Goal: Transaction & Acquisition: Purchase product/service

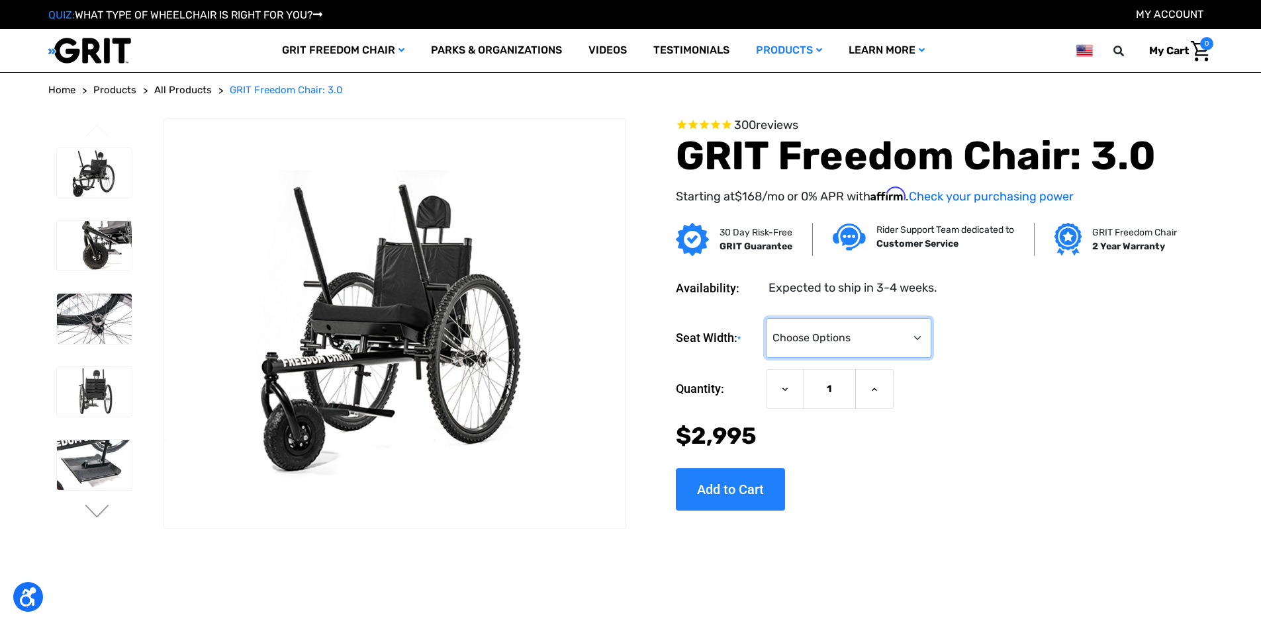
click at [924, 351] on select "Choose Options 16" 18" 20"" at bounding box center [848, 338] width 165 height 40
select select "326"
click at [766, 318] on select "Choose Options 16" 18" 20"" at bounding box center [848, 338] width 165 height 40
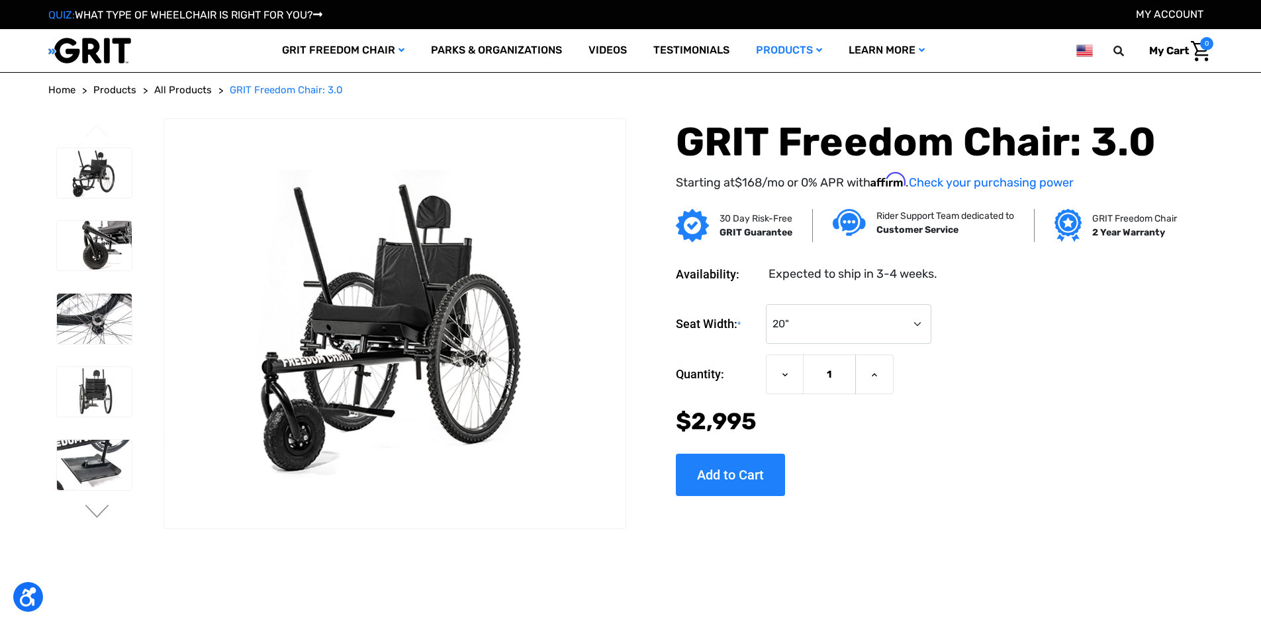
click at [103, 523] on ul "Previous" at bounding box center [106, 324] width 116 height 412
click at [99, 515] on button "Next" at bounding box center [97, 513] width 28 height 16
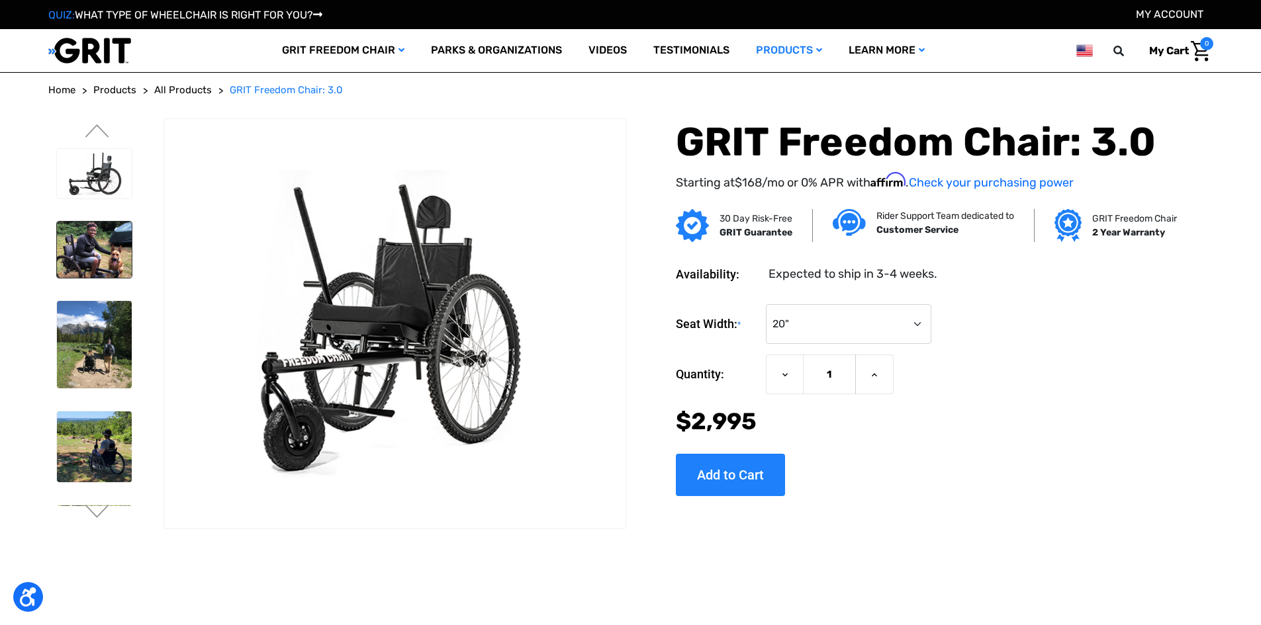
click at [122, 238] on img at bounding box center [94, 250] width 75 height 56
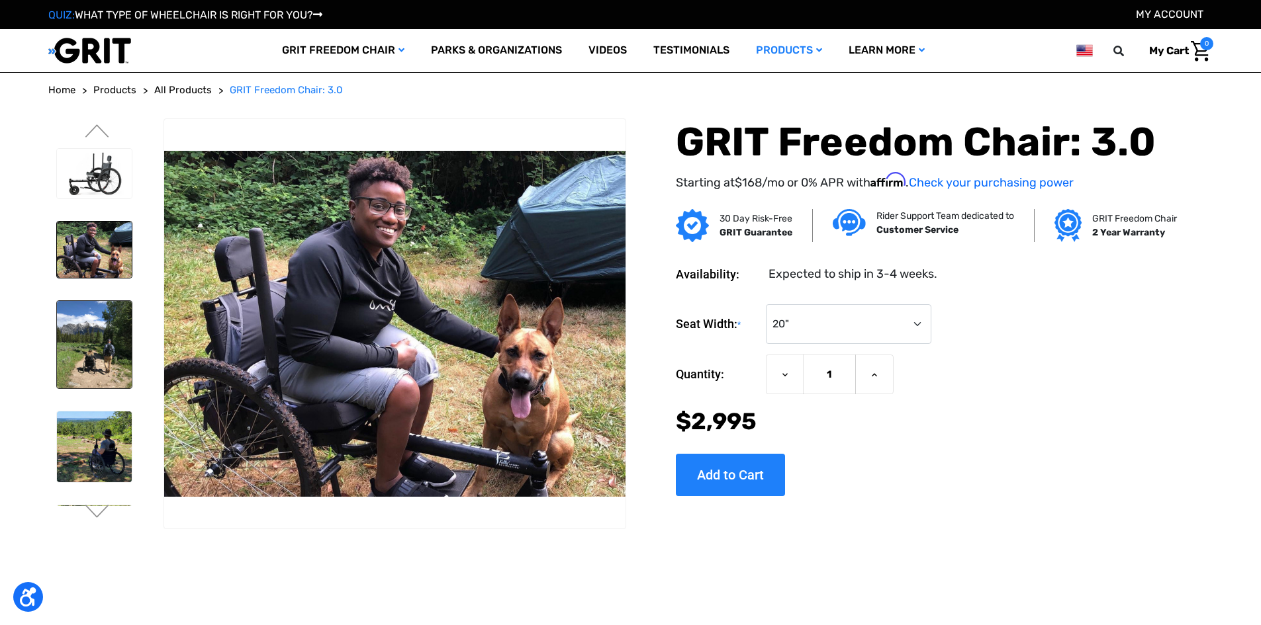
click at [125, 332] on img at bounding box center [94, 344] width 75 height 87
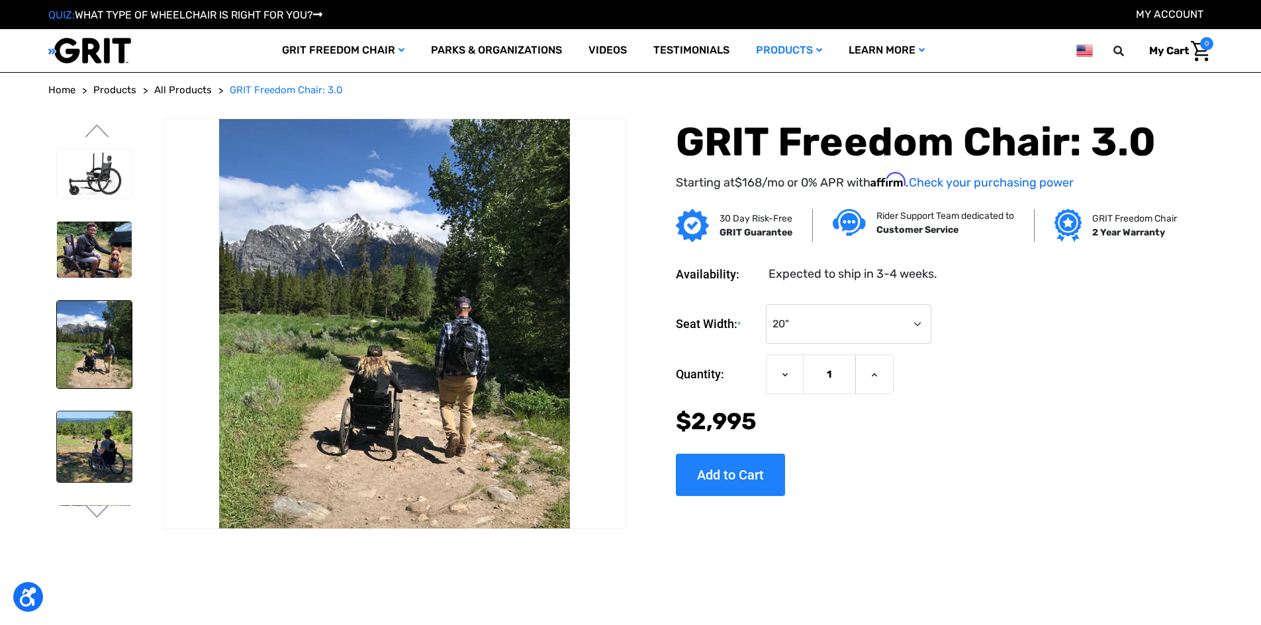
click at [114, 479] on img at bounding box center [94, 447] width 75 height 71
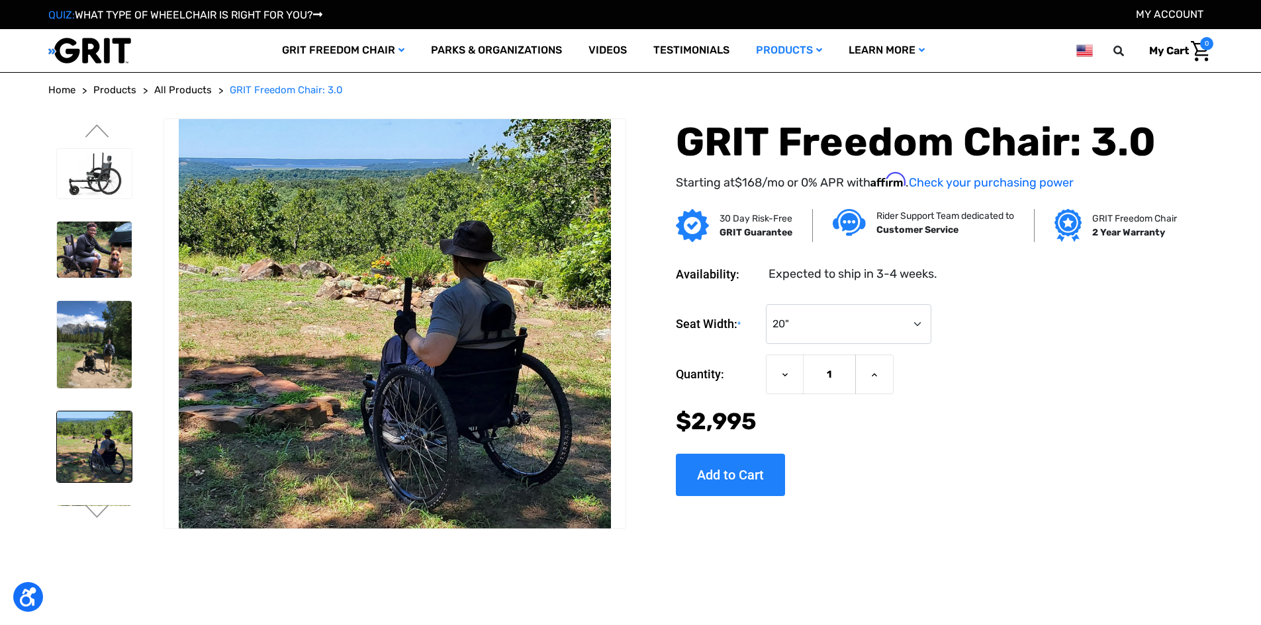
click at [106, 460] on img at bounding box center [94, 447] width 75 height 71
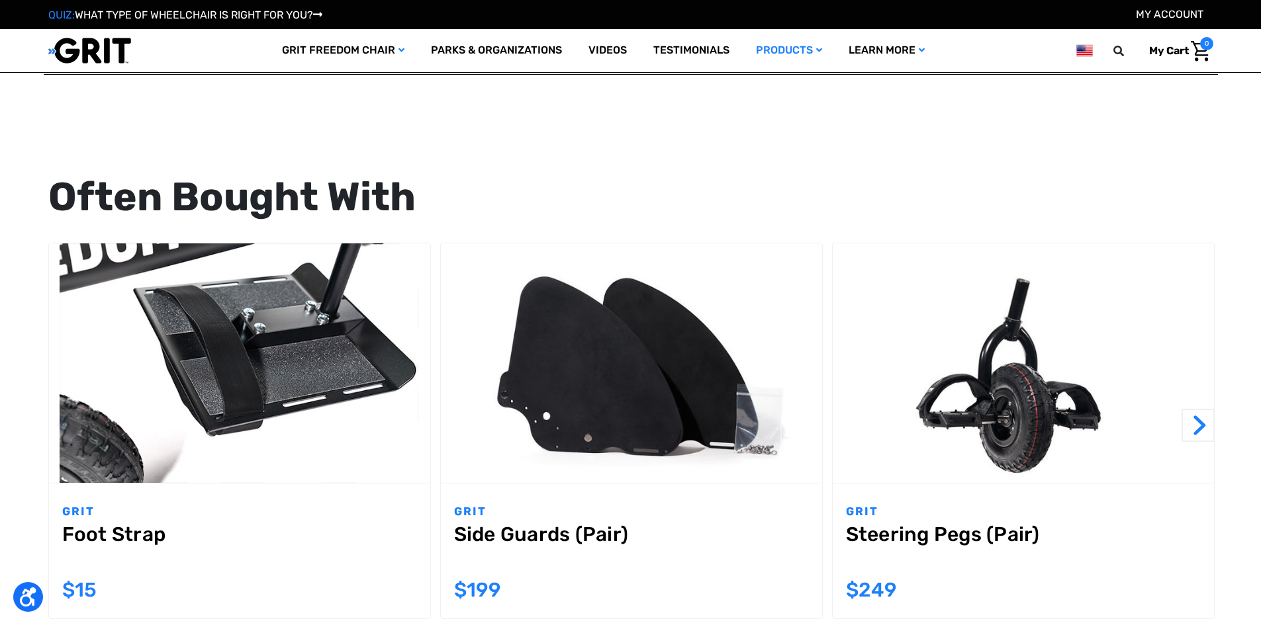
scroll to position [1323, 0]
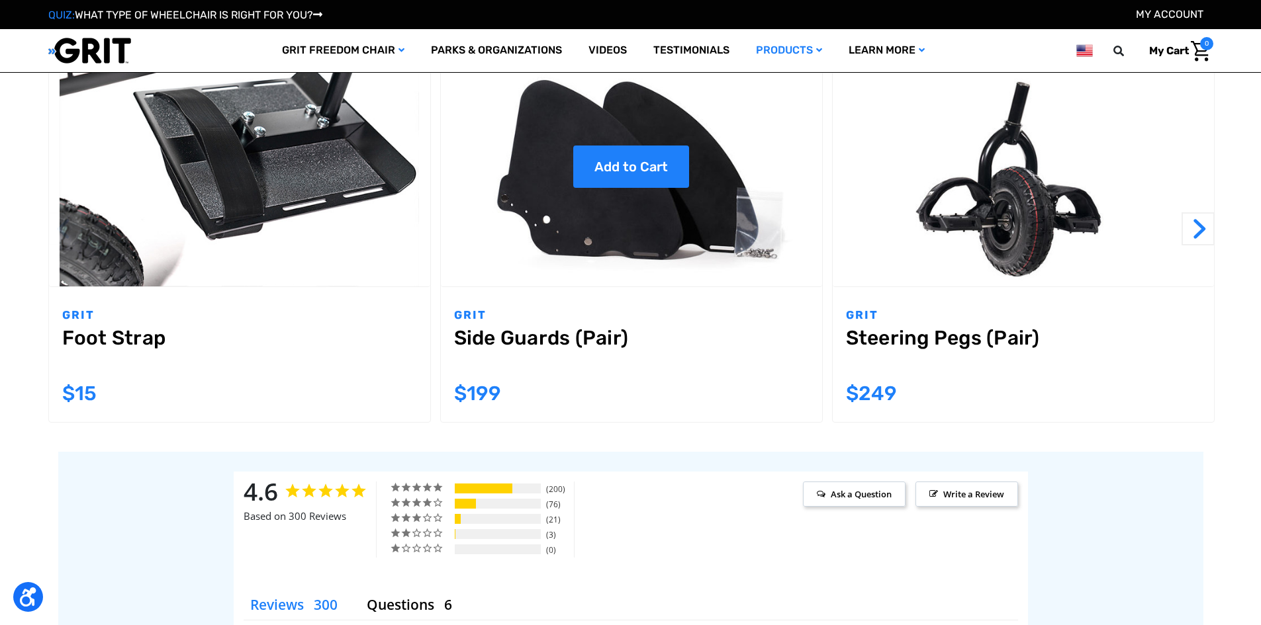
click at [611, 152] on link "Add to Cart" at bounding box center [631, 167] width 116 height 42
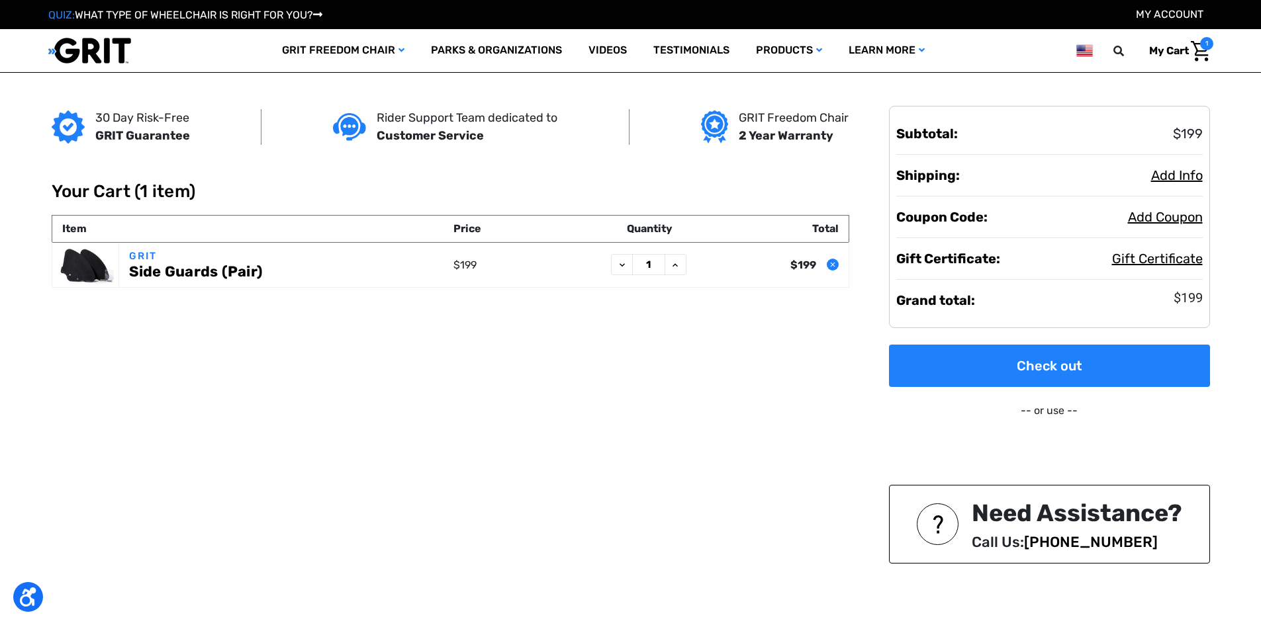
click at [1204, 41] on span "1" at bounding box center [1206, 43] width 13 height 13
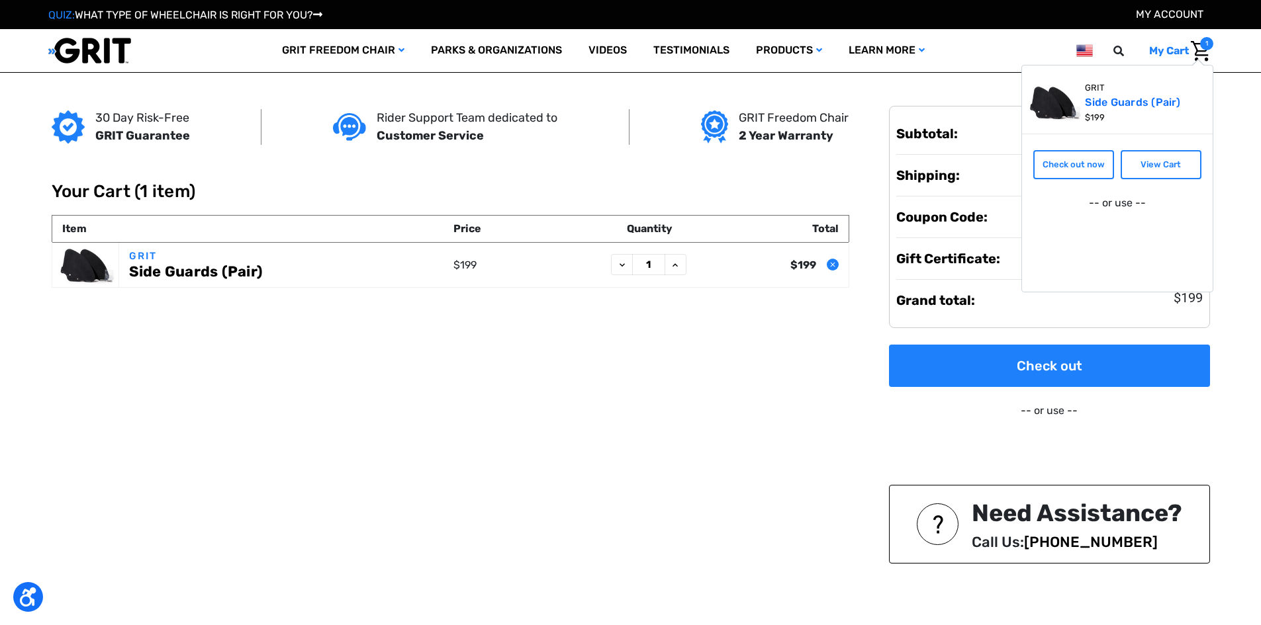
drag, startPoint x: 653, startPoint y: 416, endPoint x: 645, endPoint y: 416, distance: 8.0
click at [652, 416] on div "30 Day Risk-Free GRIT Guarantee Rider Support Team dedicated to Customer Servic…" at bounding box center [631, 373] width 1174 height 600
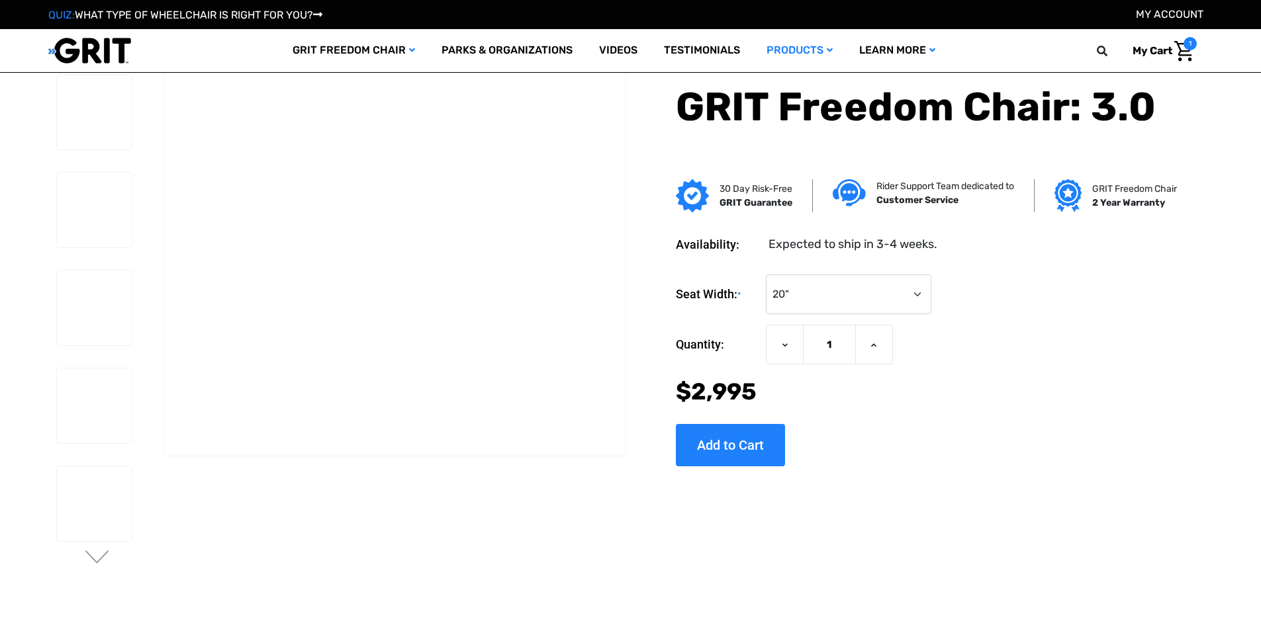
select select "326"
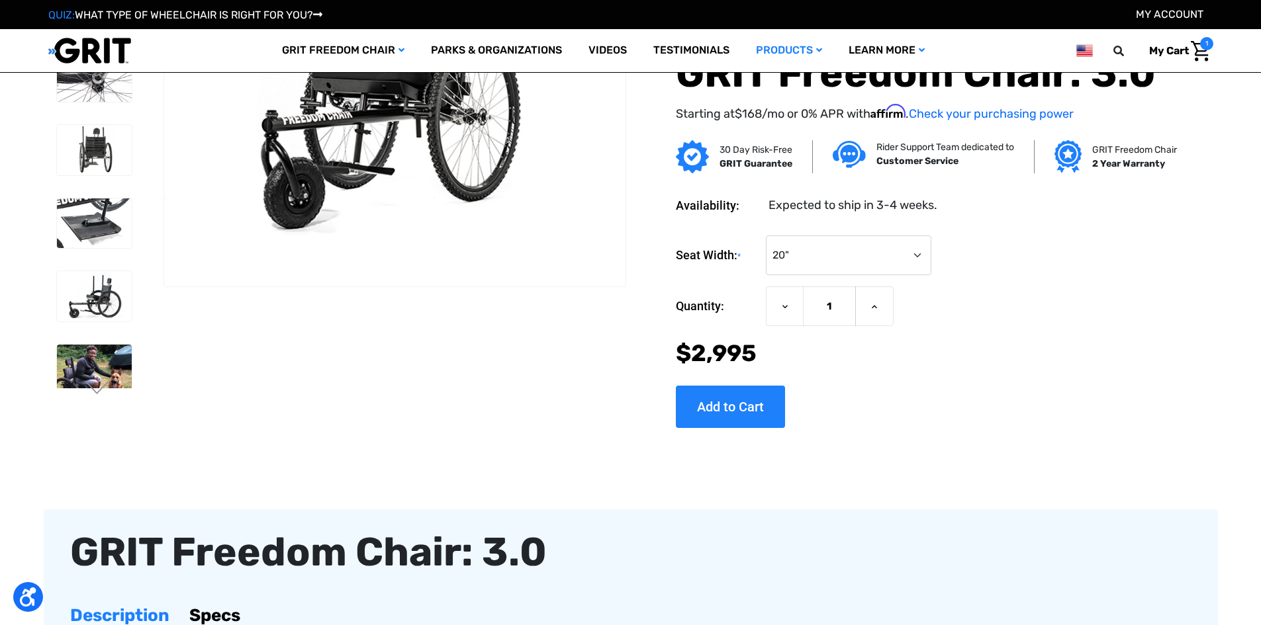
scroll to position [110, 0]
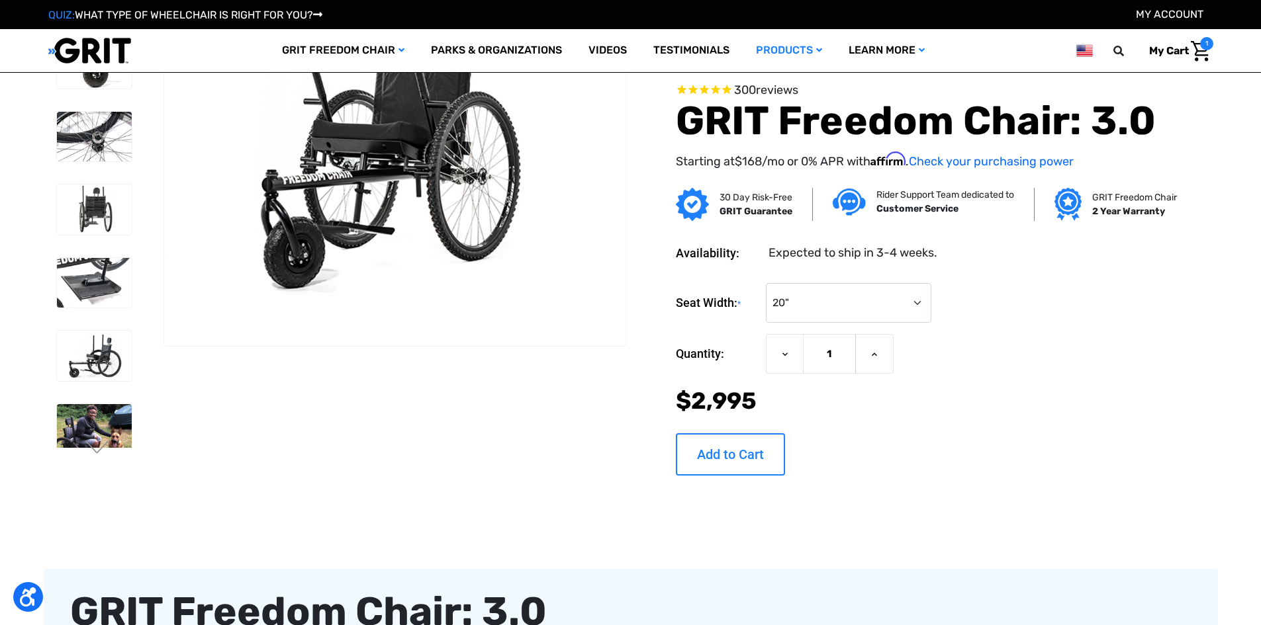
click at [758, 455] on input "Add to Cart" at bounding box center [730, 454] width 109 height 42
type input "Add to Cart"
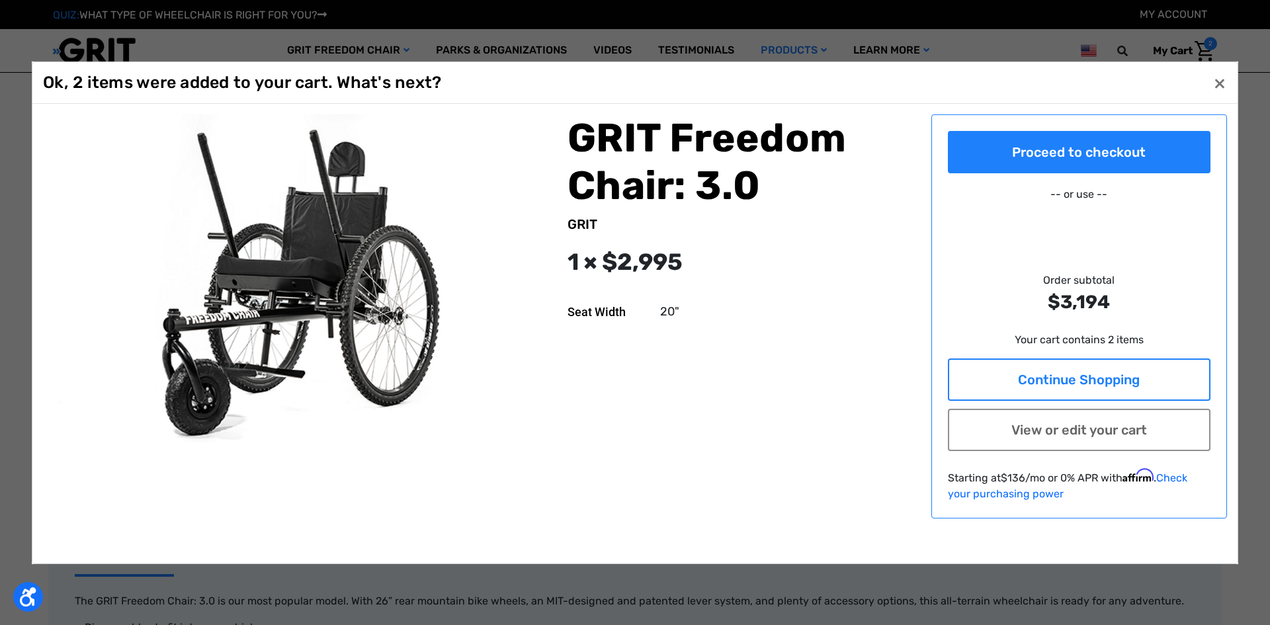
click at [1118, 382] on link "Continue Shopping" at bounding box center [1079, 379] width 263 height 42
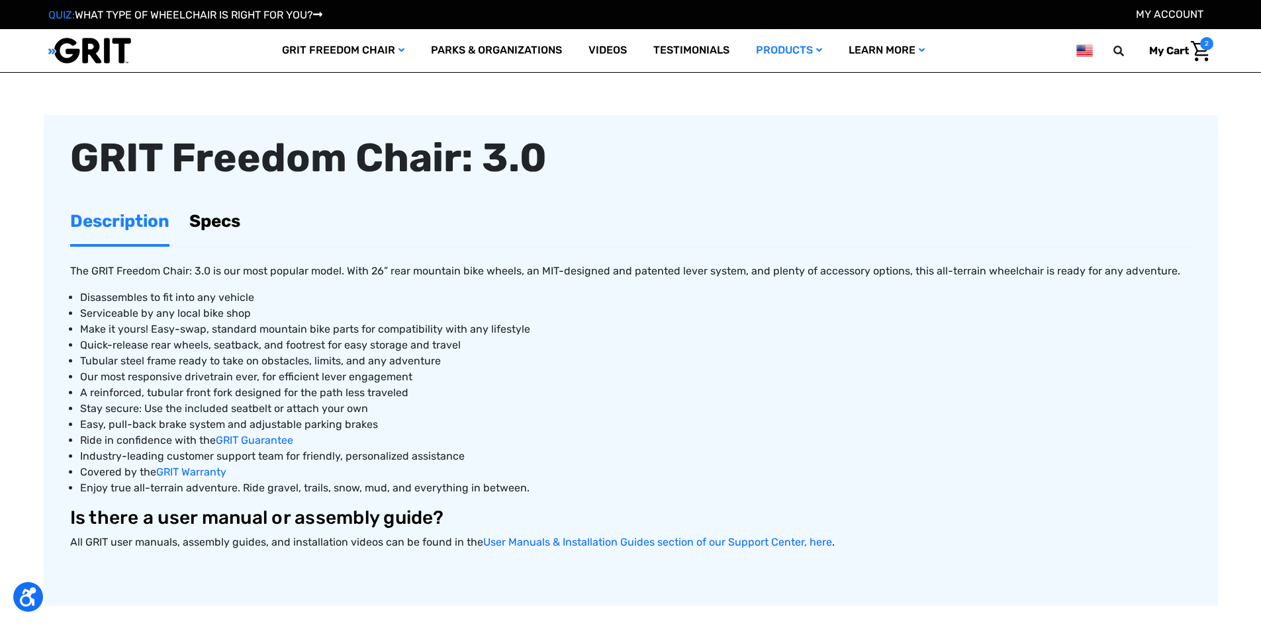
scroll to position [441, 0]
click at [220, 216] on link "Specs" at bounding box center [214, 221] width 51 height 46
